Goal: Task Accomplishment & Management: Manage account settings

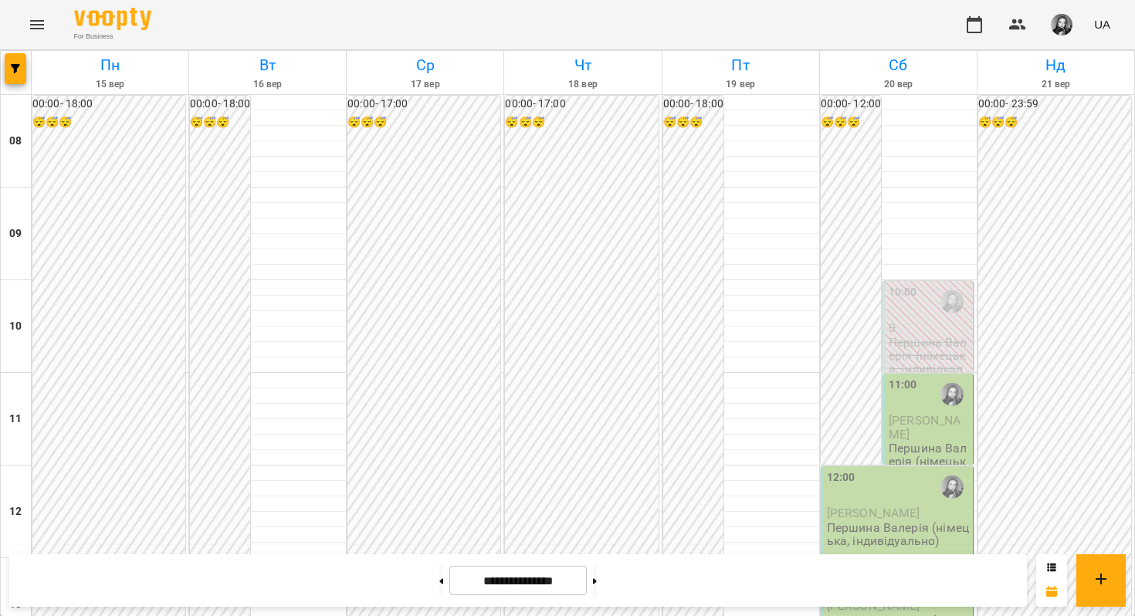
scroll to position [695, 0]
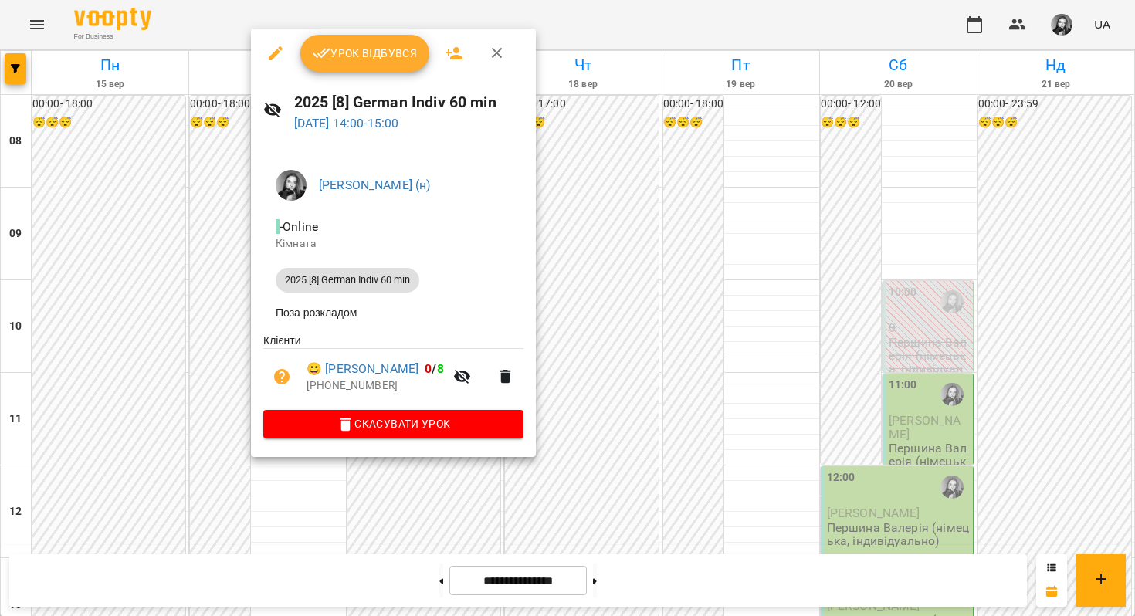
click at [352, 48] on span "Урок відбувся" at bounding box center [365, 53] width 105 height 19
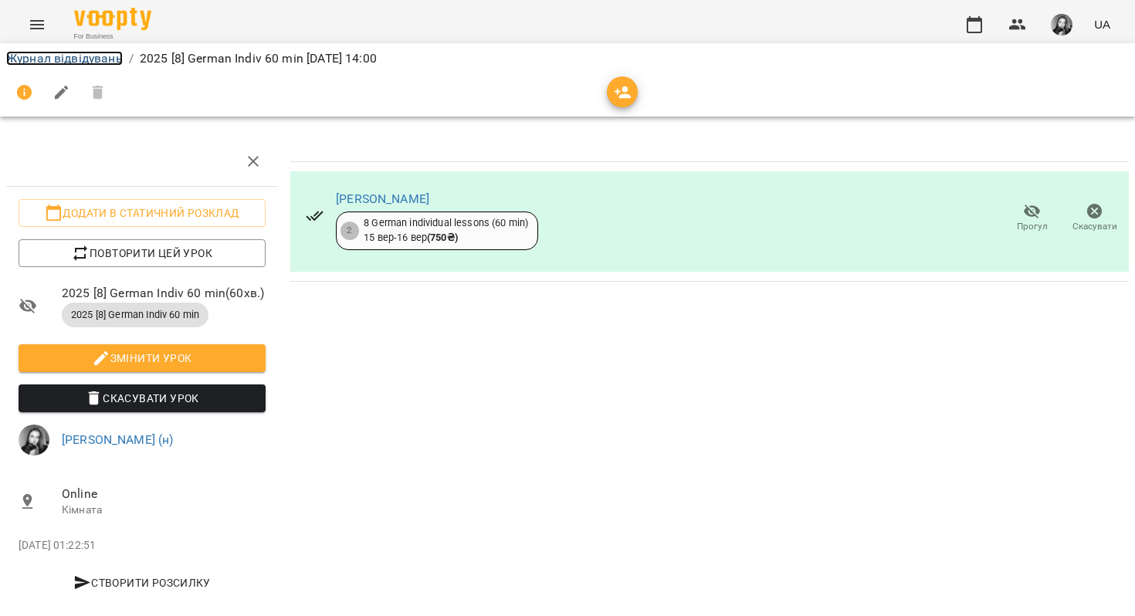
click at [111, 57] on link "Журнал відвідувань" at bounding box center [64, 58] width 117 height 15
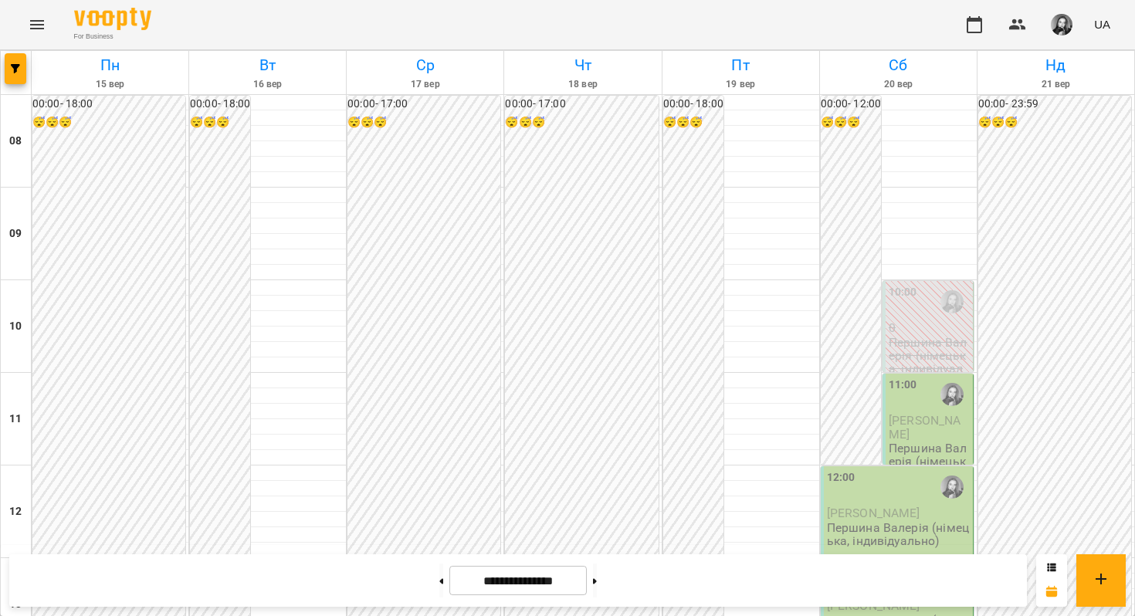
scroll to position [797, 0]
